Goal: Task Accomplishment & Management: Complete application form

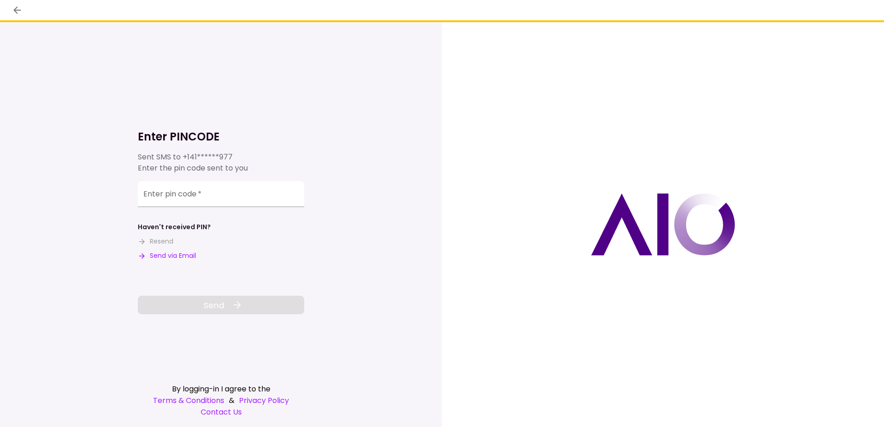
click at [181, 253] on button "Send via Email" at bounding box center [167, 256] width 58 height 10
click at [205, 193] on input "Enter pin code   *" at bounding box center [221, 194] width 166 height 26
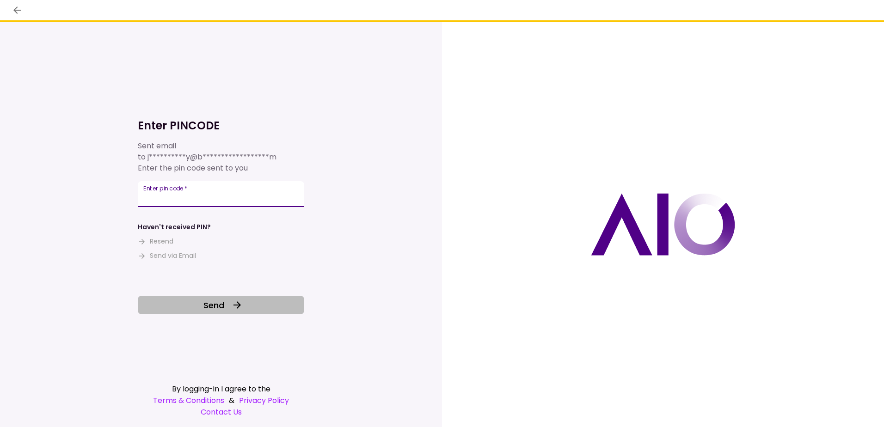
type input "******"
click at [220, 304] on span "Send" at bounding box center [213, 305] width 21 height 12
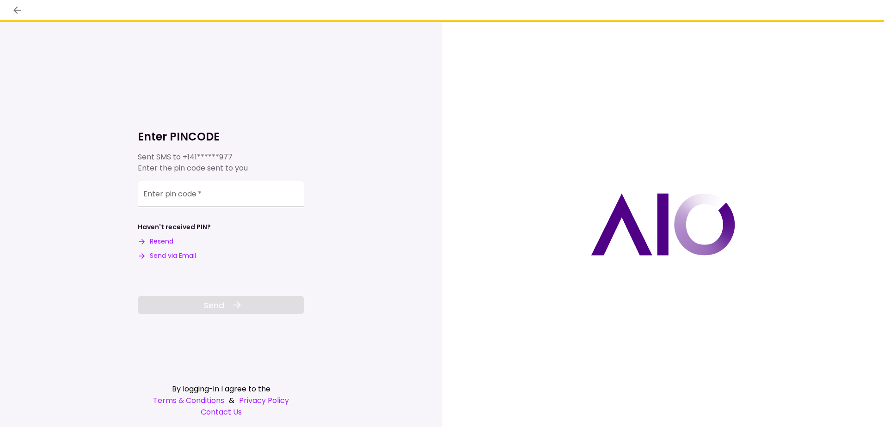
click at [174, 255] on button "Send via Email" at bounding box center [167, 256] width 58 height 10
click at [150, 196] on input "Enter pin code   *" at bounding box center [221, 194] width 166 height 26
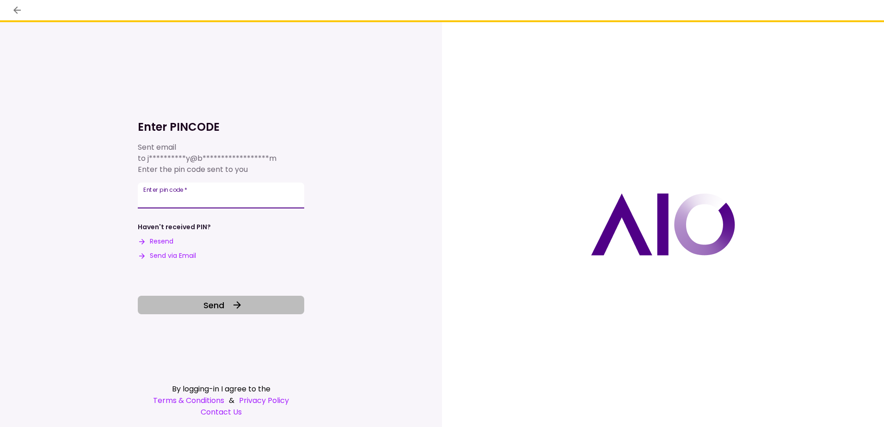
type input "******"
click at [219, 304] on span "Send" at bounding box center [213, 305] width 21 height 12
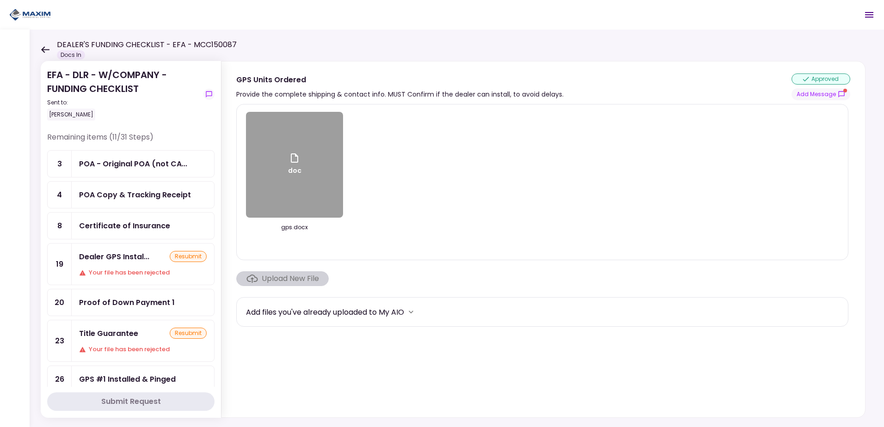
click at [173, 257] on div "resubmit" at bounding box center [188, 256] width 37 height 11
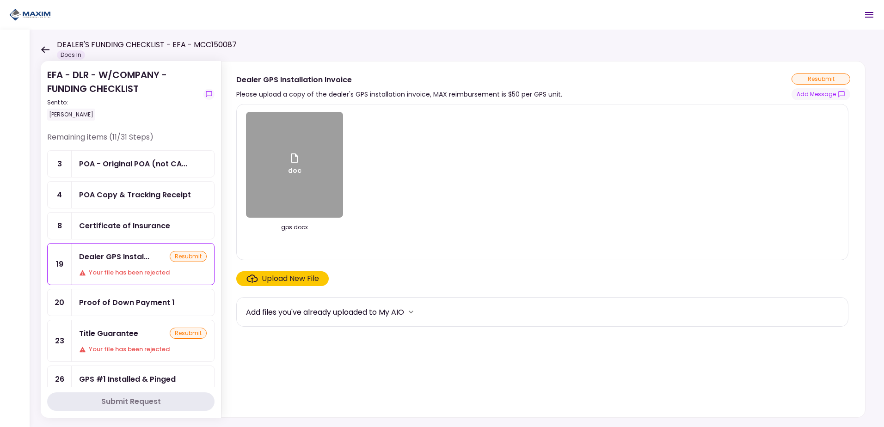
click at [146, 265] on div "Dealer GPS Instal... resubmit Your file has been rejected" at bounding box center [143, 264] width 142 height 41
click at [298, 278] on div "Upload New File" at bounding box center [290, 278] width 57 height 11
click at [0, 0] on input "Upload New File" at bounding box center [0, 0] width 0 height 0
click at [132, 161] on div "POA - Original POA (not CA..." at bounding box center [133, 164] width 108 height 12
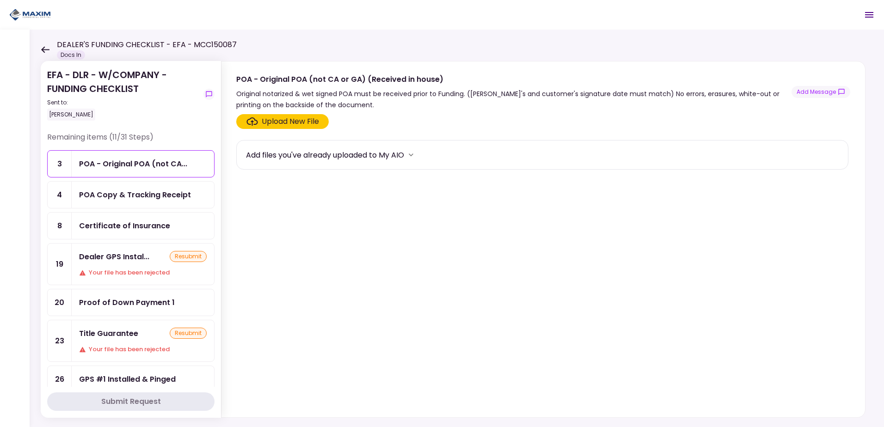
click at [298, 118] on div "Upload New File" at bounding box center [290, 121] width 57 height 11
click at [0, 0] on input "Upload New File" at bounding box center [0, 0] width 0 height 0
click at [117, 338] on div "Title Guarantee" at bounding box center [108, 334] width 59 height 12
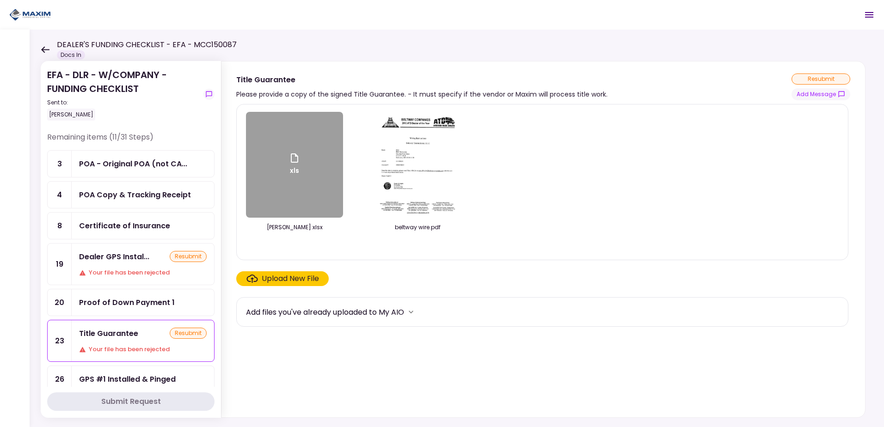
click at [269, 277] on div "Upload New File" at bounding box center [290, 278] width 57 height 11
click at [0, 0] on input "Upload New File" at bounding box center [0, 0] width 0 height 0
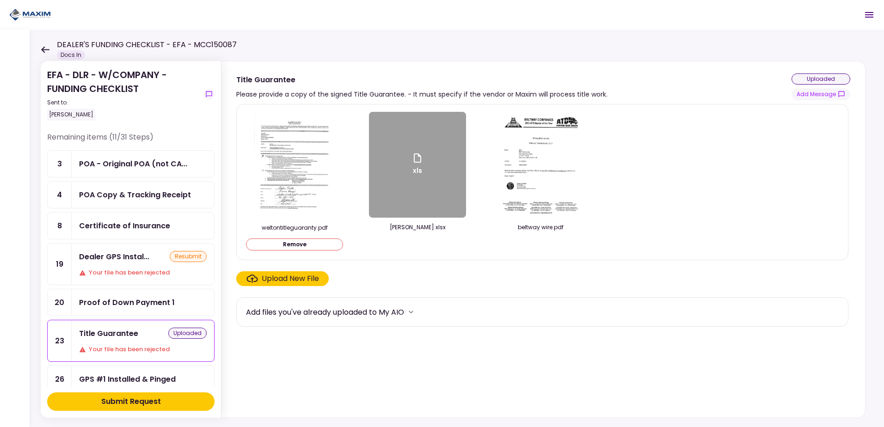
click at [139, 400] on div "Submit Request" at bounding box center [131, 401] width 60 height 11
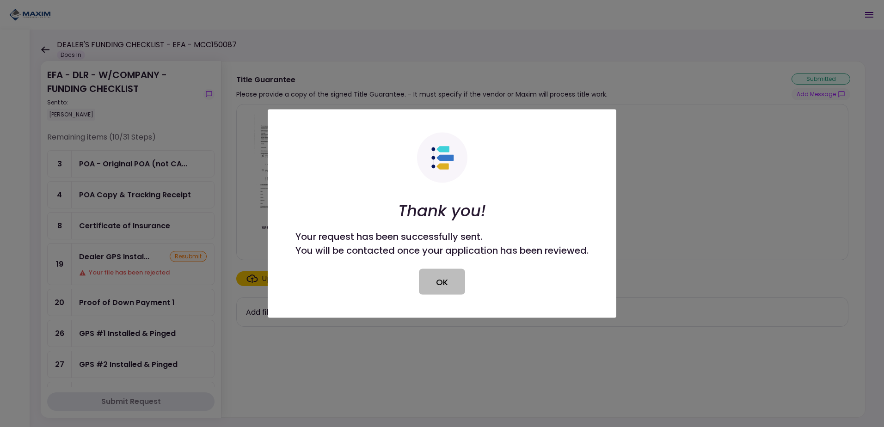
click at [445, 282] on button "OK" at bounding box center [442, 282] width 46 height 26
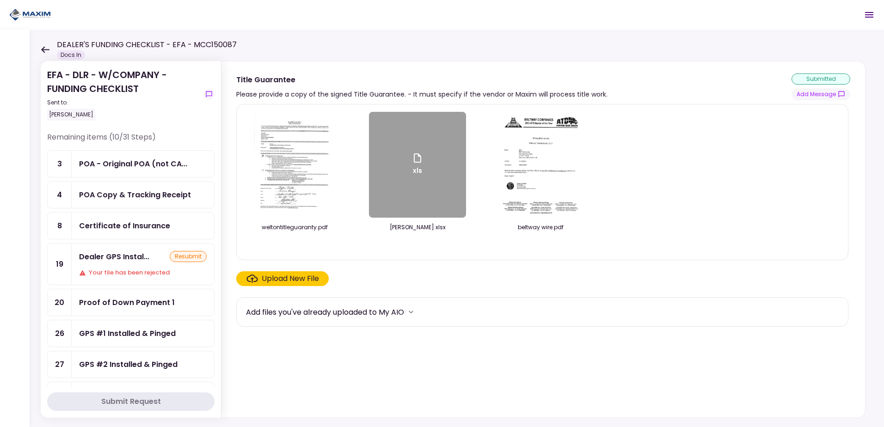
click at [165, 193] on div "POA Copy & Tracking Receipt" at bounding box center [135, 195] width 112 height 12
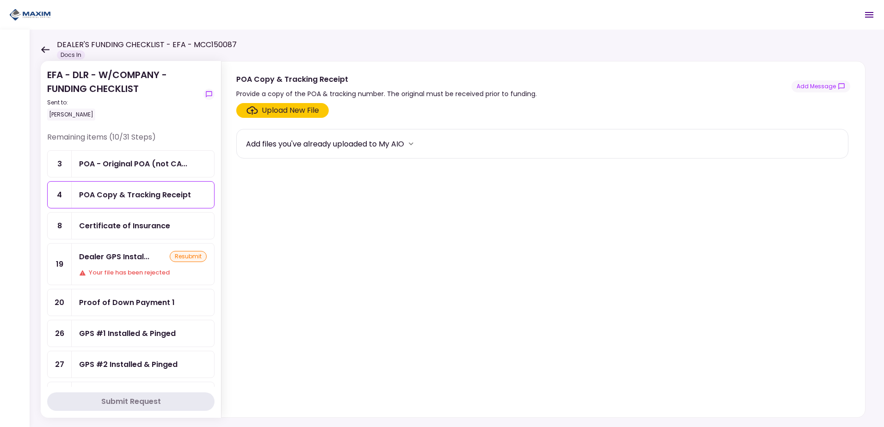
click at [283, 107] on div "Upload New File" at bounding box center [290, 110] width 57 height 11
click at [0, 0] on input "Upload New File" at bounding box center [0, 0] width 0 height 0
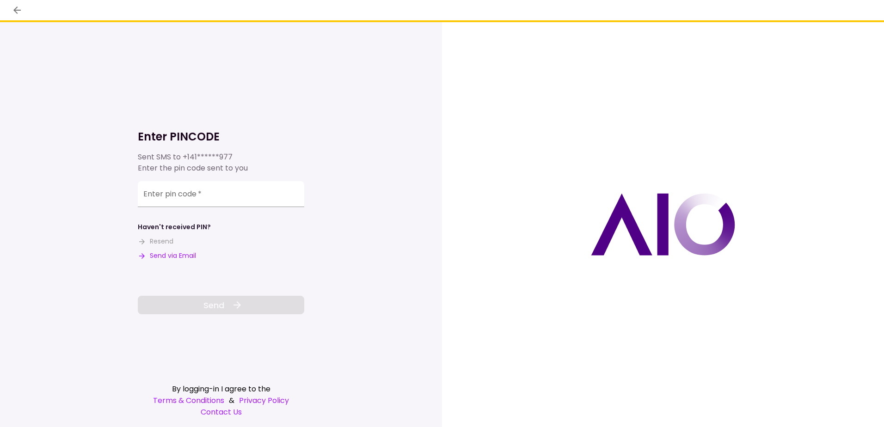
click at [177, 255] on button "Send via Email" at bounding box center [167, 256] width 58 height 10
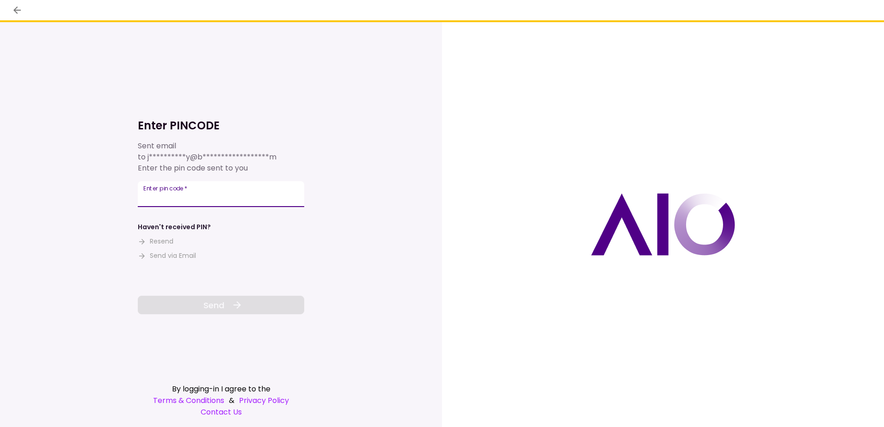
click at [144, 193] on input "Enter pin code   *" at bounding box center [221, 194] width 166 height 26
type input "******"
click at [220, 304] on span "Send" at bounding box center [213, 305] width 21 height 12
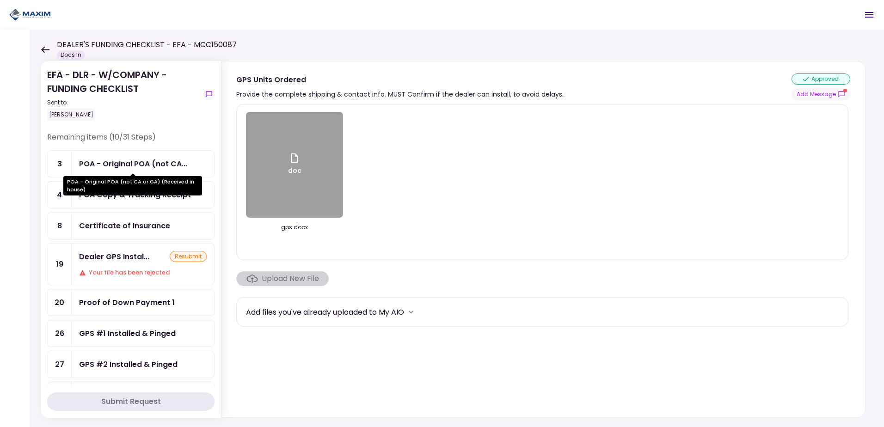
click at [142, 163] on div "POA - Original POA (not CA..." at bounding box center [133, 164] width 108 height 12
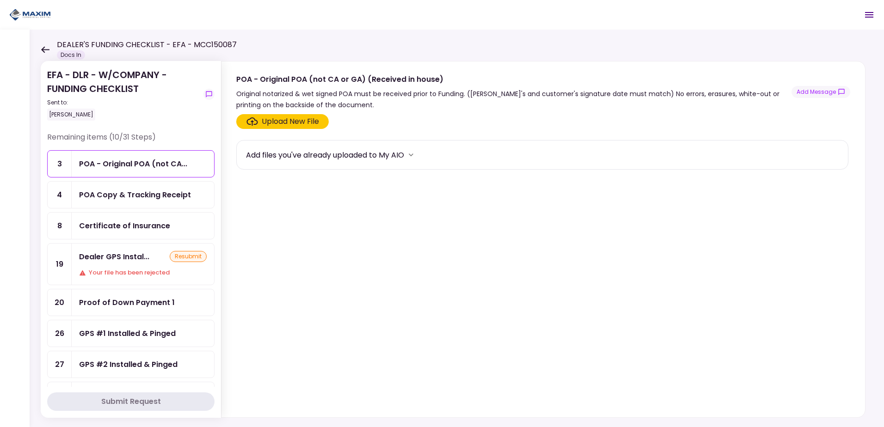
click at [288, 120] on div "Upload New File" at bounding box center [290, 121] width 57 height 11
click at [0, 0] on input "Upload New File" at bounding box center [0, 0] width 0 height 0
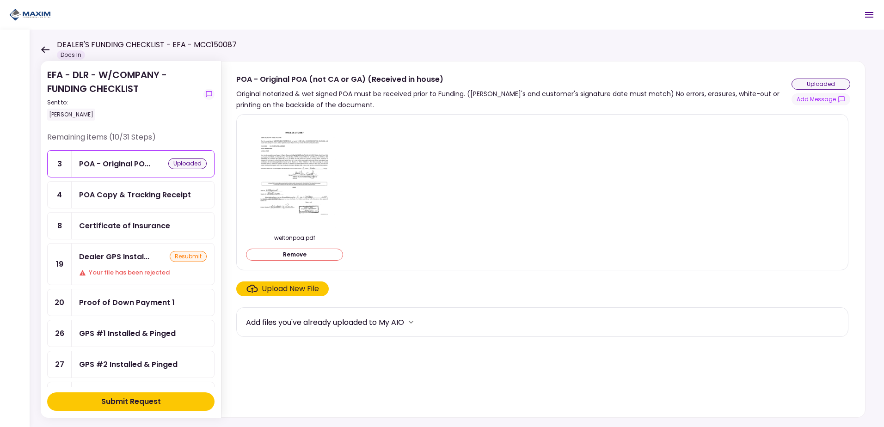
click at [125, 193] on div "POA Copy & Tracking Receipt" at bounding box center [135, 195] width 112 height 12
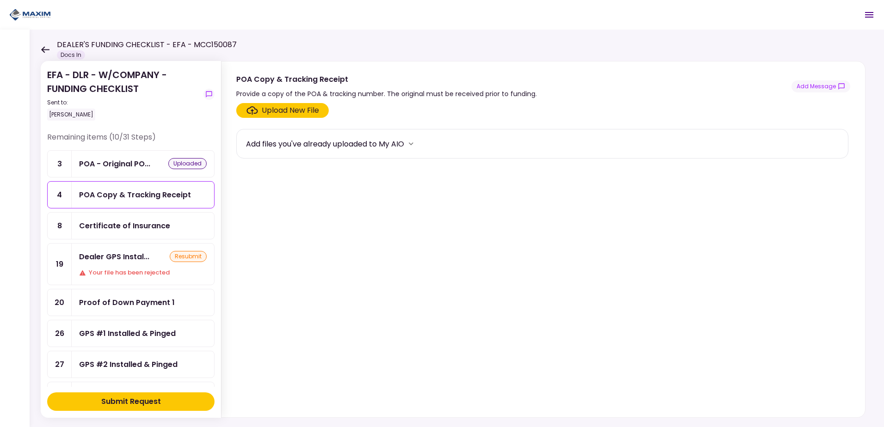
click at [290, 110] on div "Upload New File" at bounding box center [290, 110] width 57 height 11
click at [0, 0] on input "Upload New File" at bounding box center [0, 0] width 0 height 0
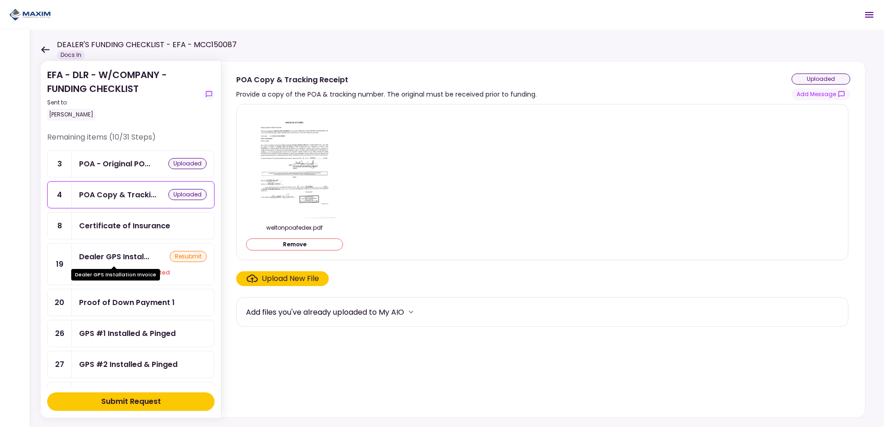
click at [125, 260] on div "Dealer GPS Instal..." at bounding box center [114, 257] width 70 height 12
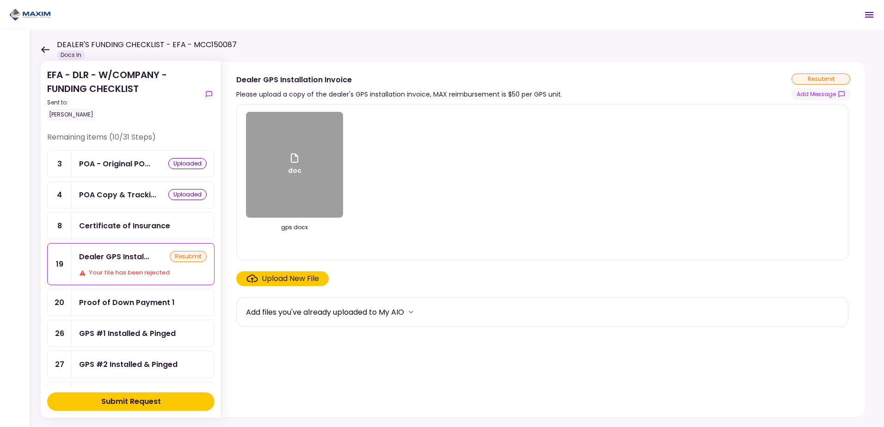
click at [291, 277] on div "Upload New File" at bounding box center [290, 278] width 57 height 11
click at [0, 0] on input "Upload New File" at bounding box center [0, 0] width 0 height 0
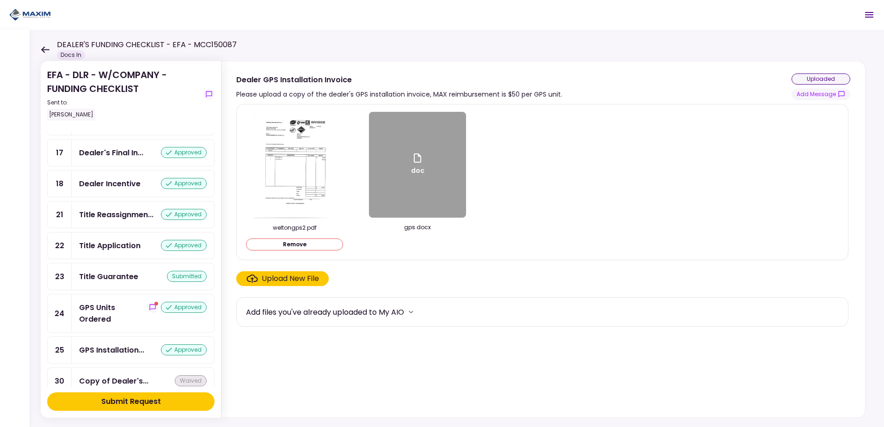
scroll to position [777, 0]
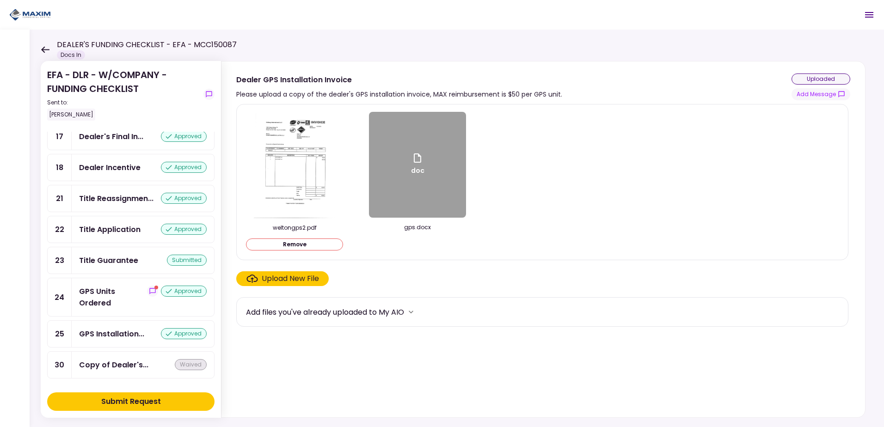
click at [142, 403] on div "Submit Request" at bounding box center [131, 401] width 60 height 11
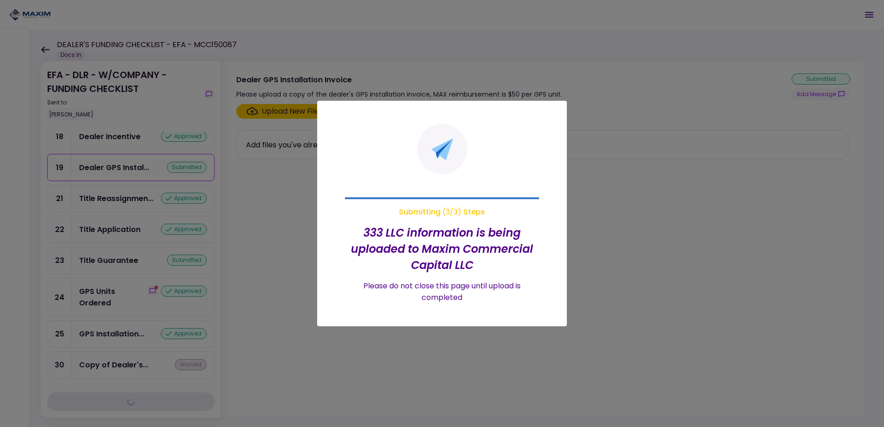
scroll to position [732, 0]
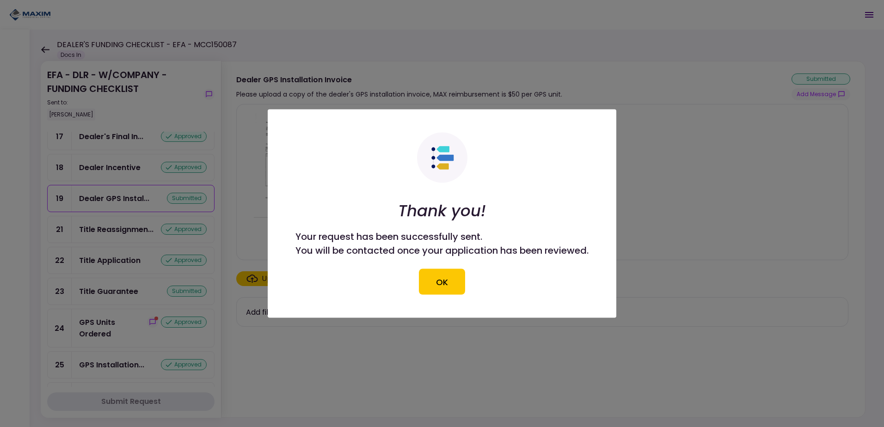
click at [452, 276] on button "OK" at bounding box center [442, 282] width 46 height 26
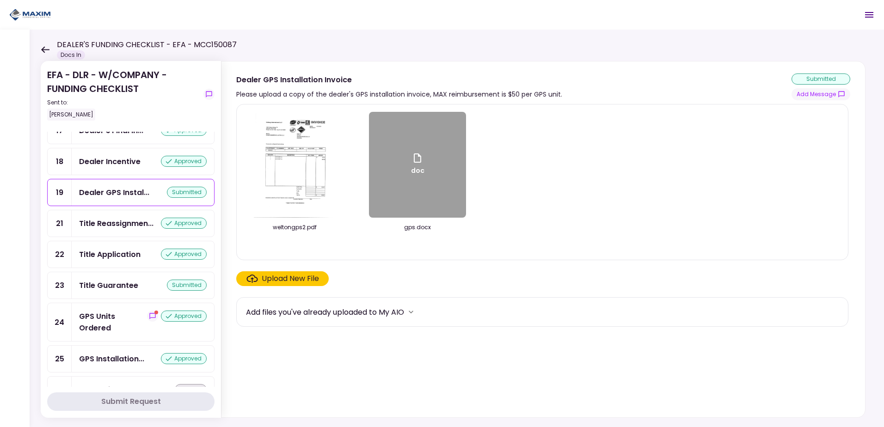
scroll to position [716, 0]
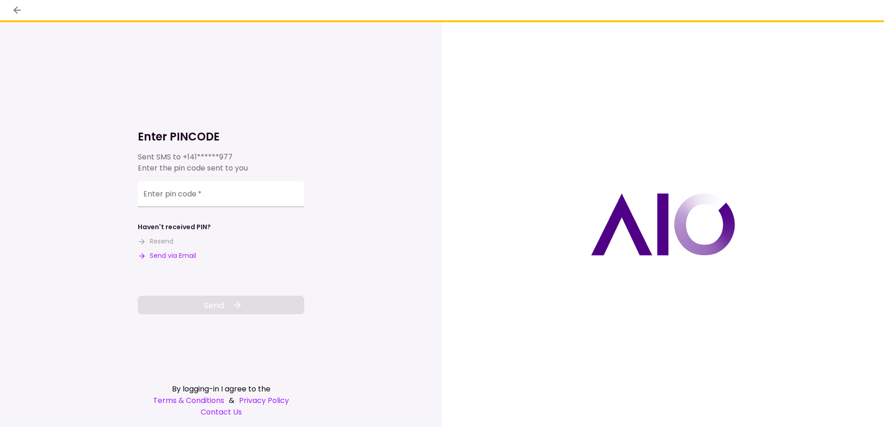
click at [177, 251] on button "Send via Email" at bounding box center [167, 256] width 58 height 10
click at [168, 195] on input "Enter pin code   *" at bounding box center [221, 194] width 166 height 26
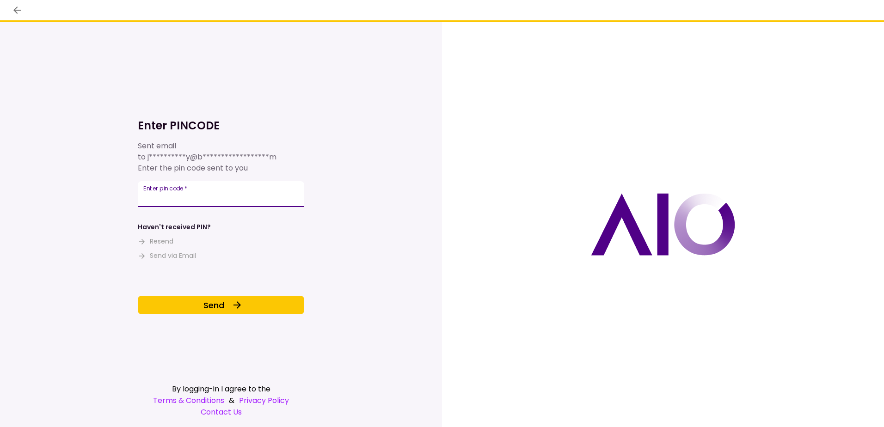
type input "******"
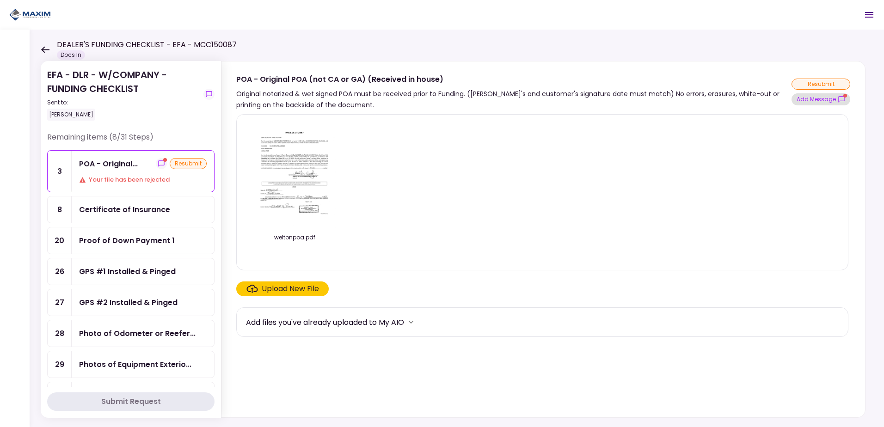
click at [812, 98] on button "Add Message" at bounding box center [820, 99] width 59 height 12
